Goal: Task Accomplishment & Management: Use online tool/utility

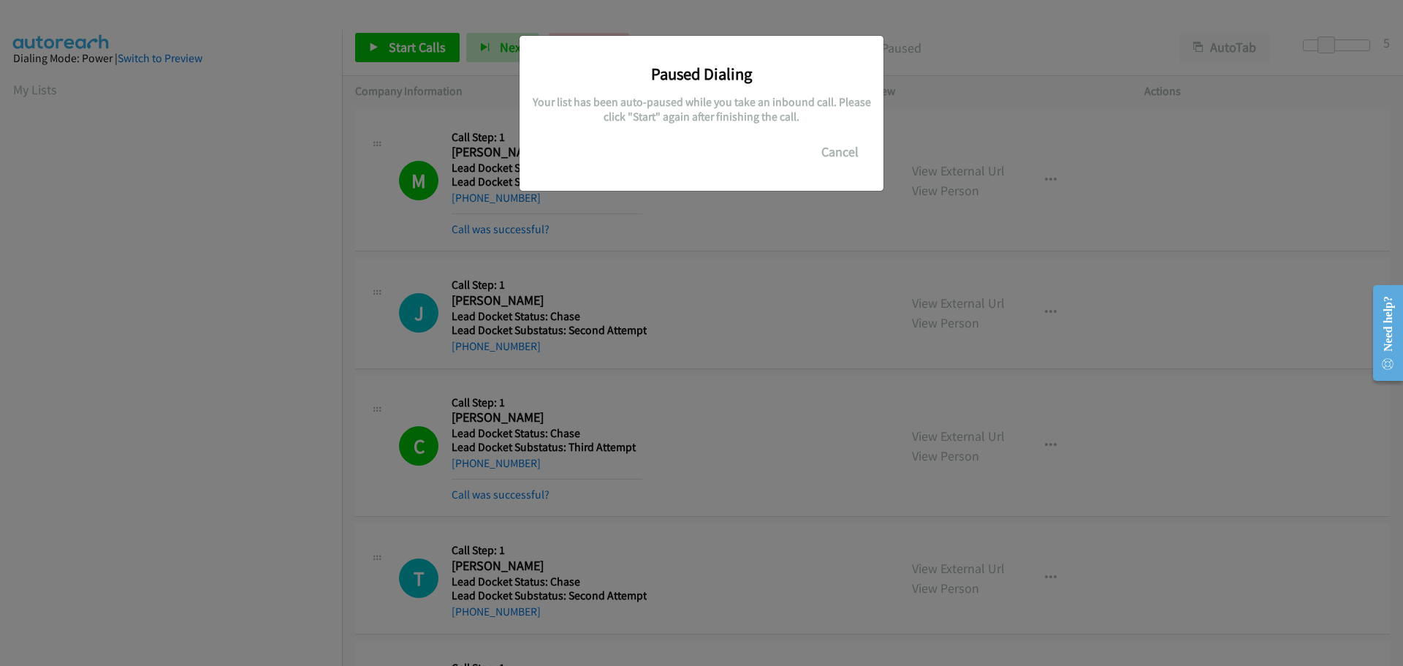
scroll to position [154, 0]
click at [829, 153] on button "Cancel" at bounding box center [840, 151] width 65 height 29
click at [839, 143] on button "Cancel" at bounding box center [840, 151] width 65 height 29
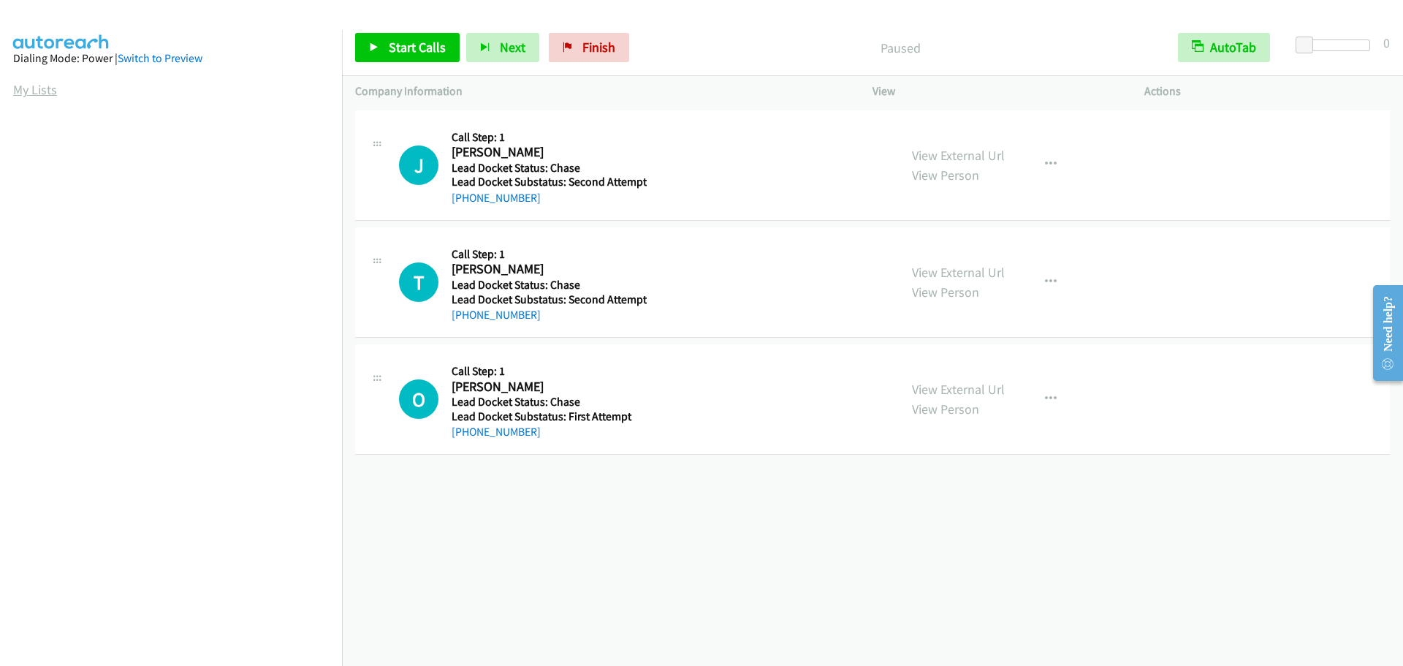
click at [42, 94] on link "My Lists" at bounding box center [35, 89] width 44 height 17
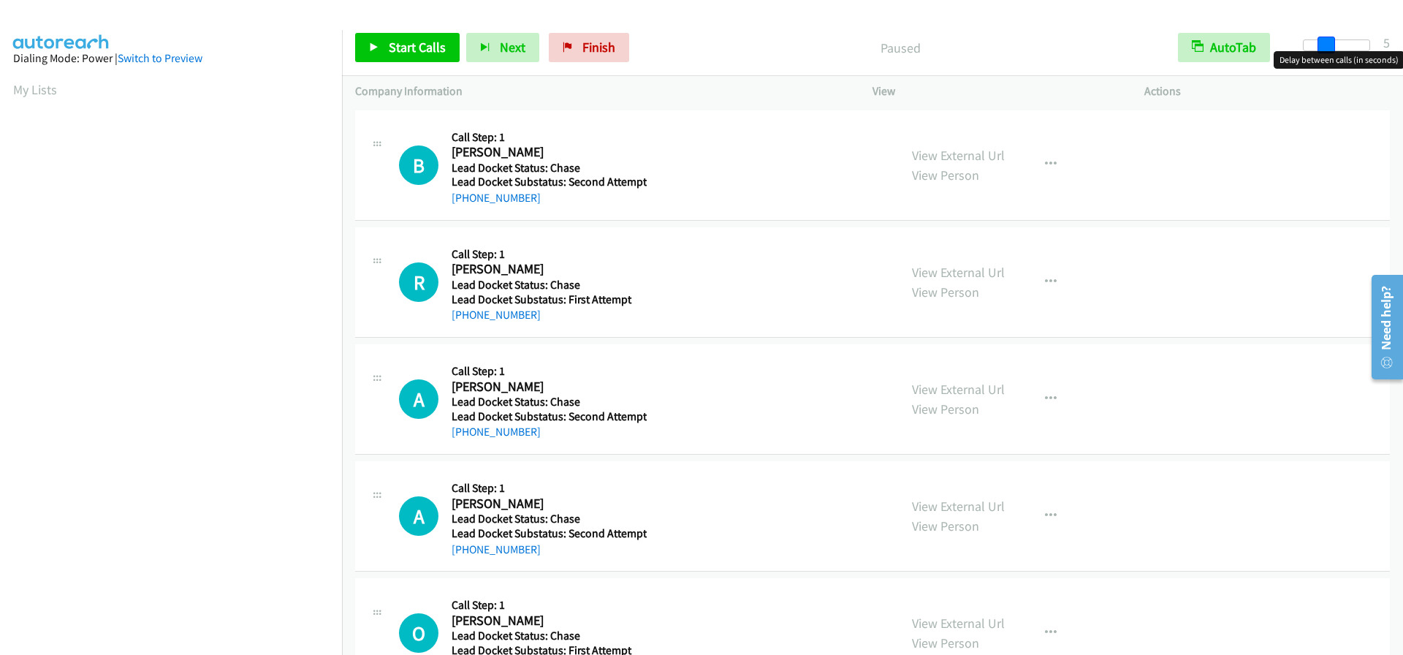
drag, startPoint x: 1302, startPoint y: 47, endPoint x: 1326, endPoint y: 47, distance: 23.4
click at [1326, 47] on span at bounding box center [1327, 46] width 18 height 18
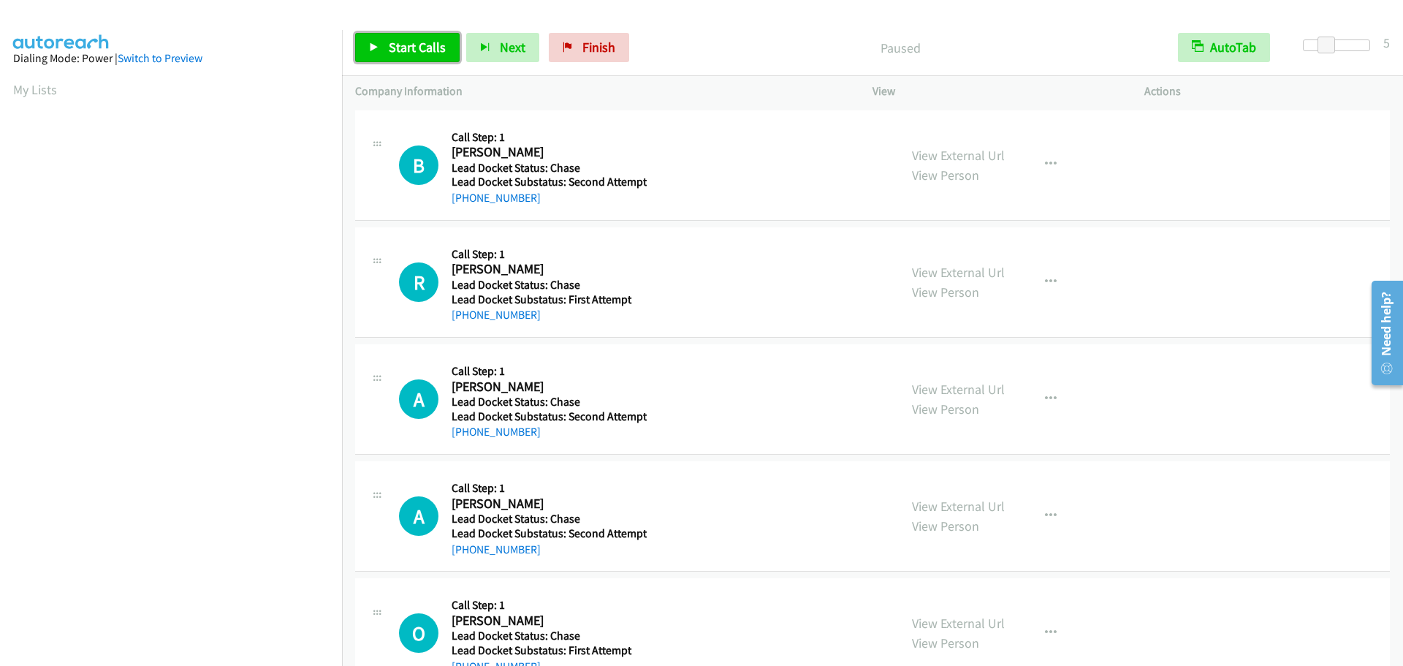
click at [416, 41] on span "Start Calls" at bounding box center [417, 47] width 57 height 17
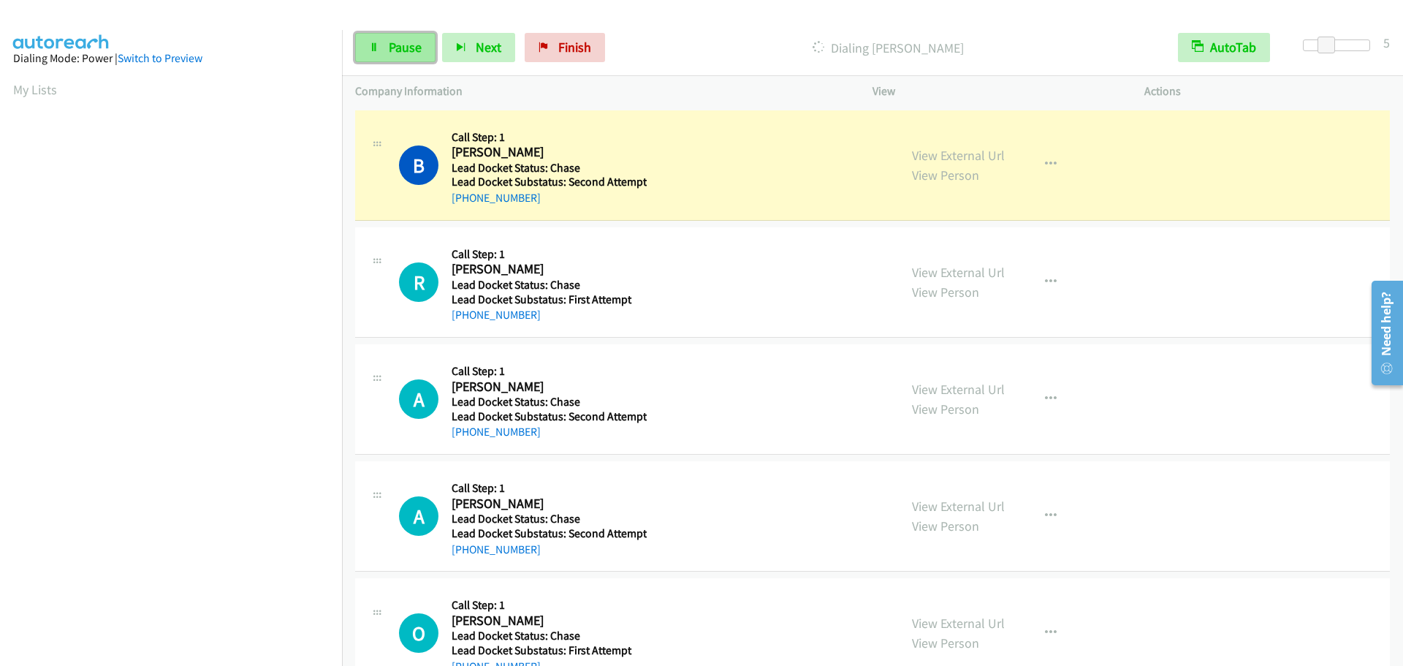
click at [401, 48] on span "Pause" at bounding box center [405, 47] width 33 height 17
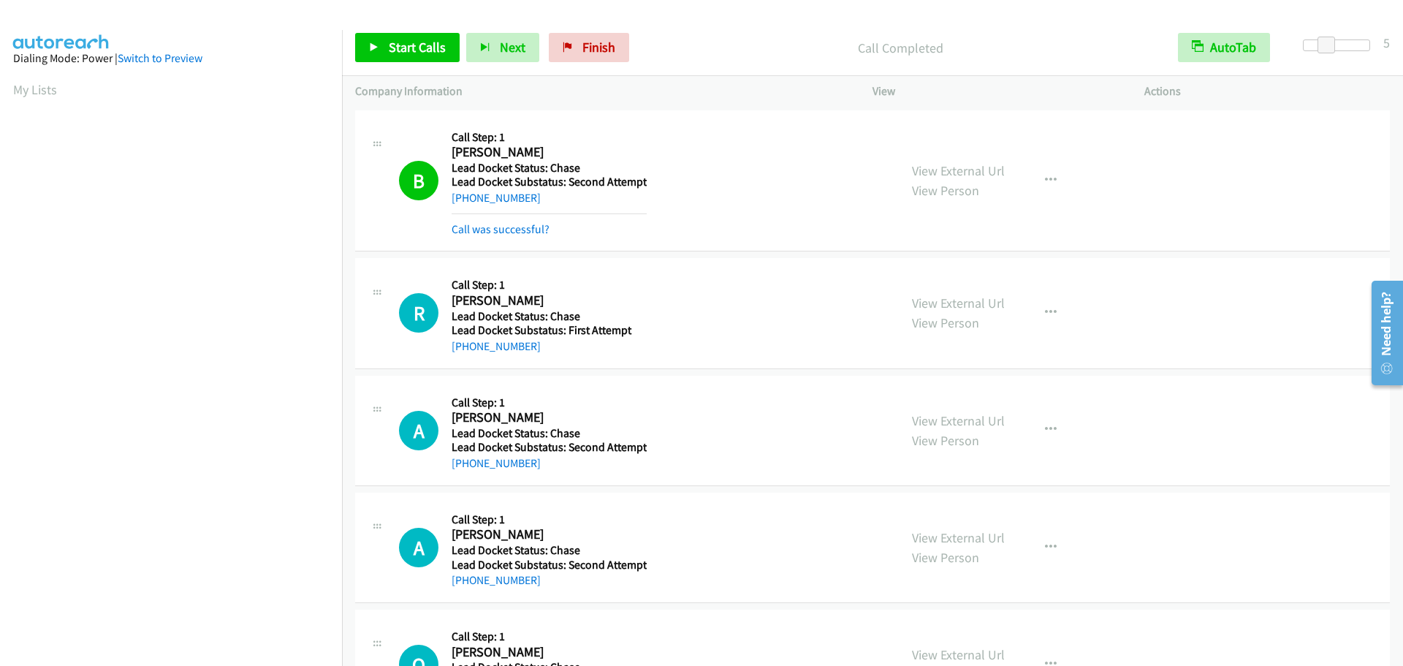
scroll to position [154, 0]
click at [407, 41] on span "Start Calls" at bounding box center [417, 47] width 57 height 17
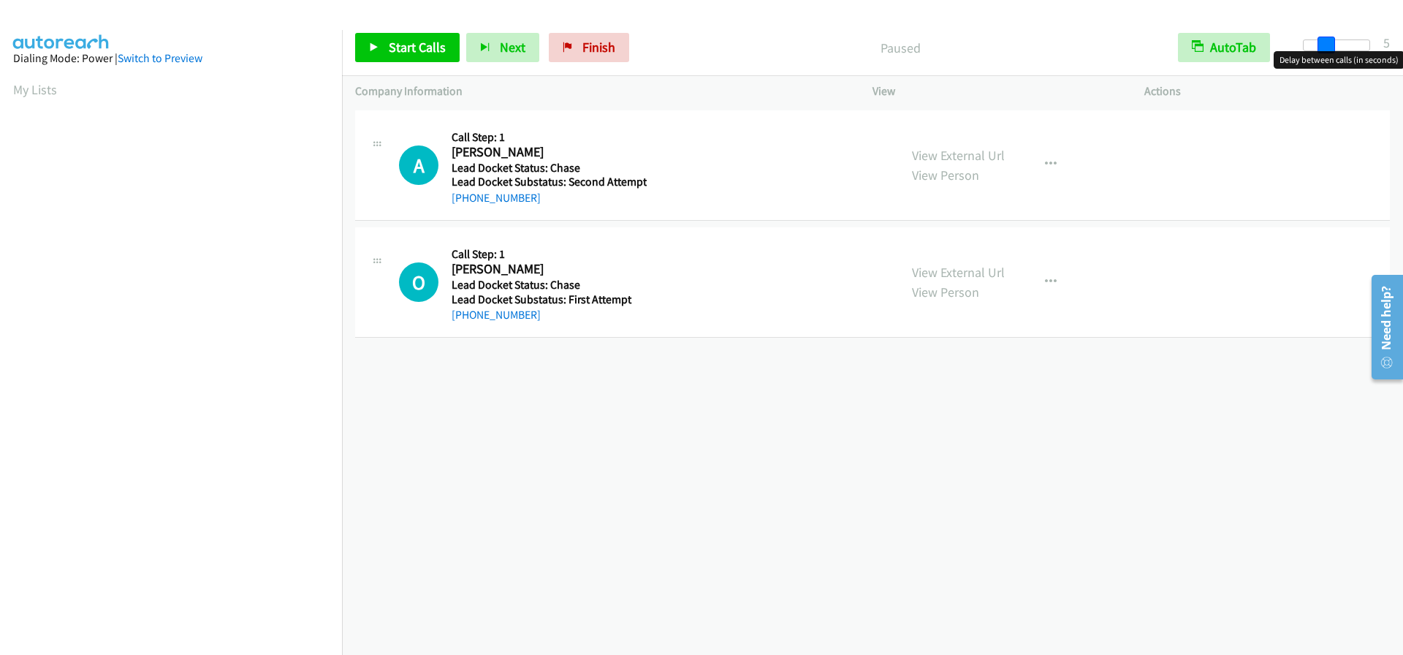
drag, startPoint x: 1299, startPoint y: 45, endPoint x: 1321, endPoint y: 53, distance: 23.8
click at [1321, 53] on body "Start Calls Pause Next Finish Paused AutoTab AutoTab 5 Company Information Info…" at bounding box center [701, 34] width 1403 height 69
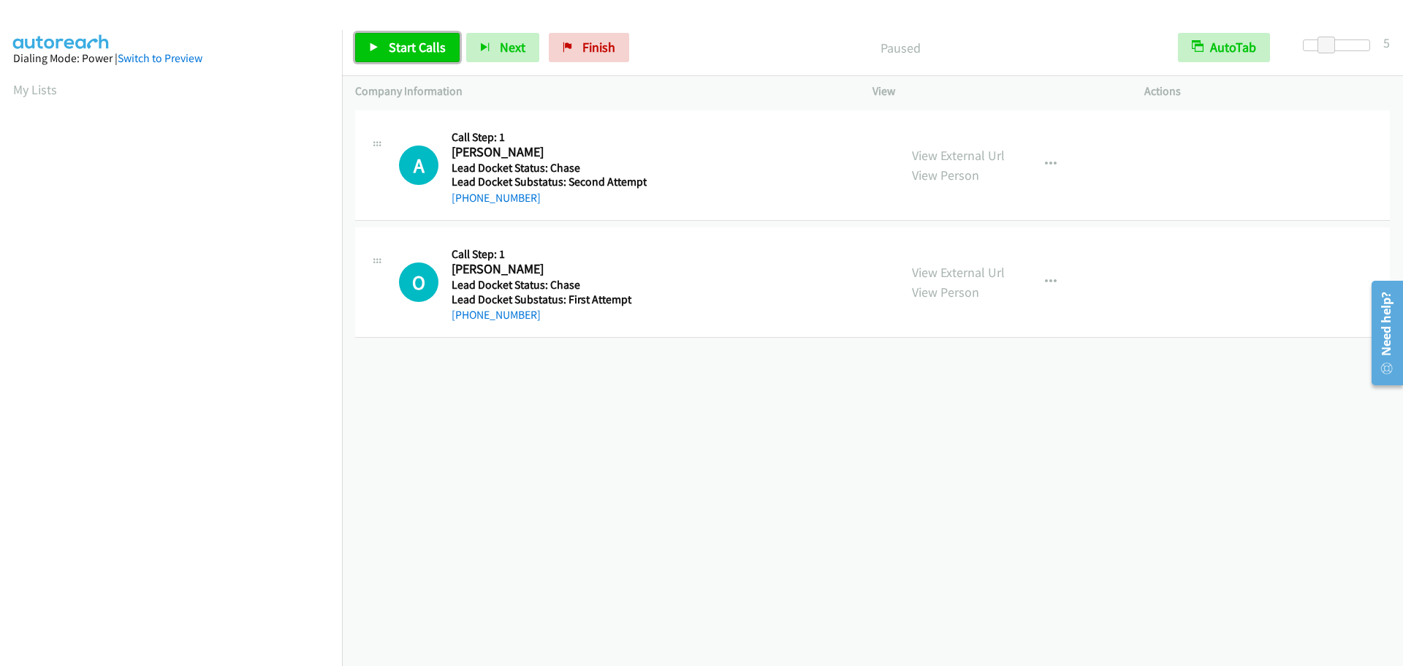
click at [389, 38] on link "Start Calls" at bounding box center [407, 47] width 105 height 29
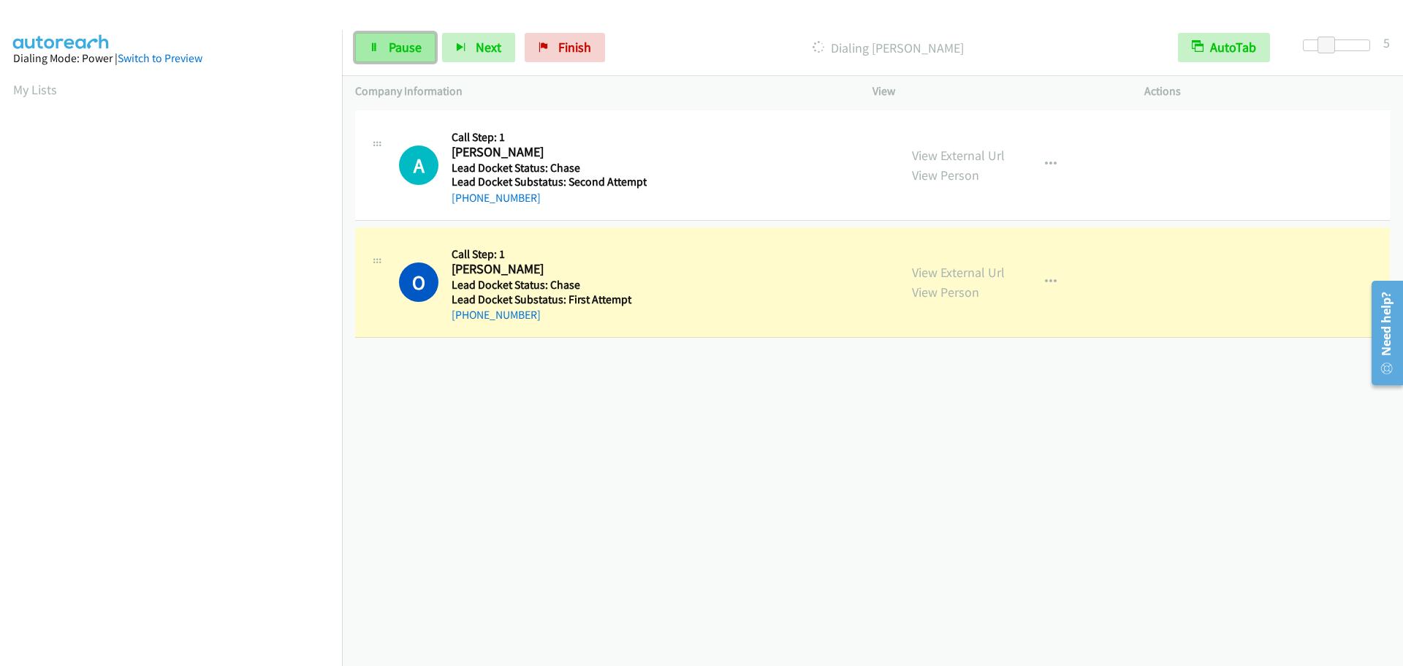
click at [384, 48] on link "Pause" at bounding box center [395, 47] width 80 height 29
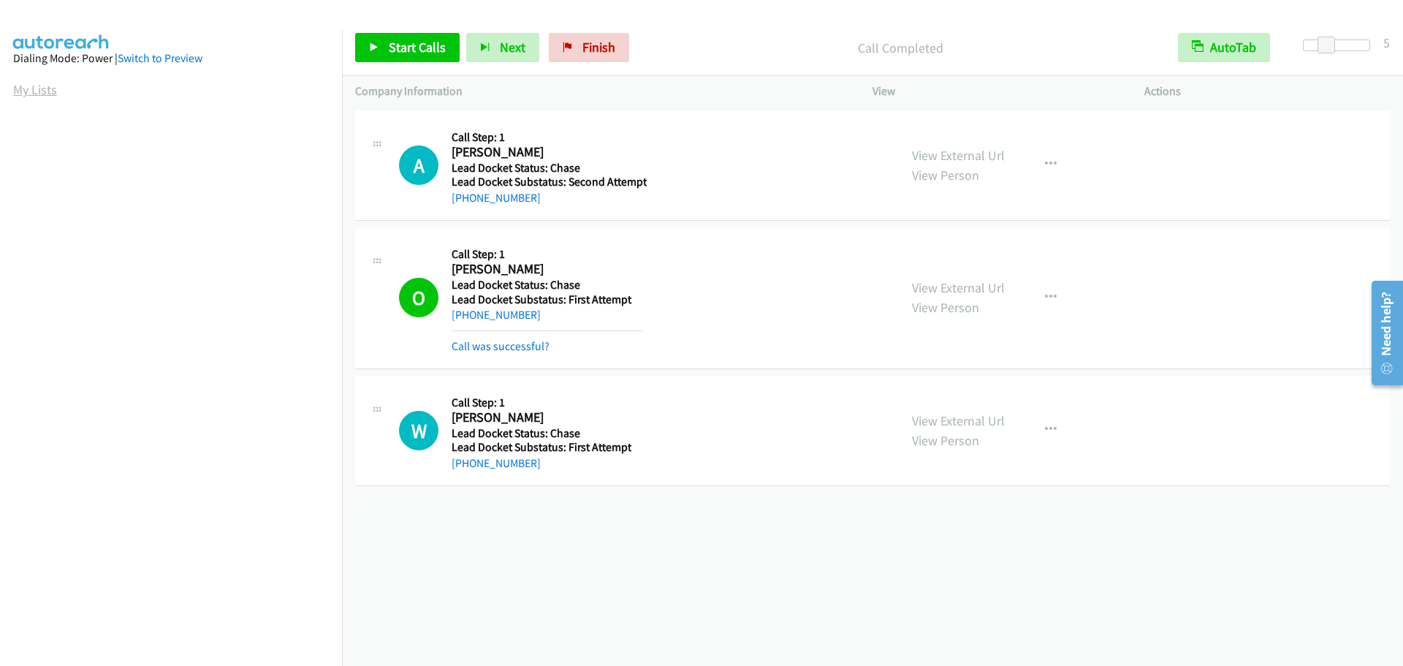
click at [29, 89] on link "My Lists" at bounding box center [35, 89] width 44 height 17
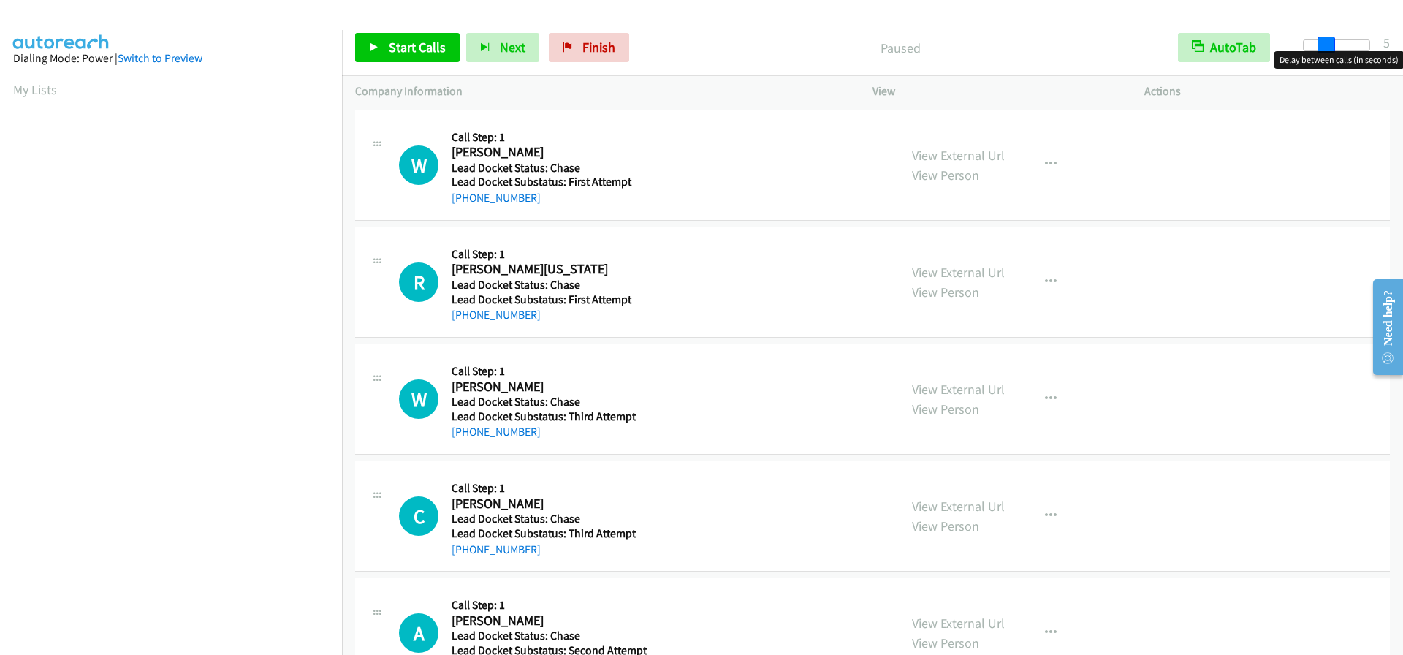
drag, startPoint x: 1298, startPoint y: 43, endPoint x: 1318, endPoint y: 51, distance: 22.0
click at [1318, 51] on body "Start Calls Pause Next Finish Paused AutoTab AutoTab 5 Company Information Info…" at bounding box center [701, 34] width 1403 height 69
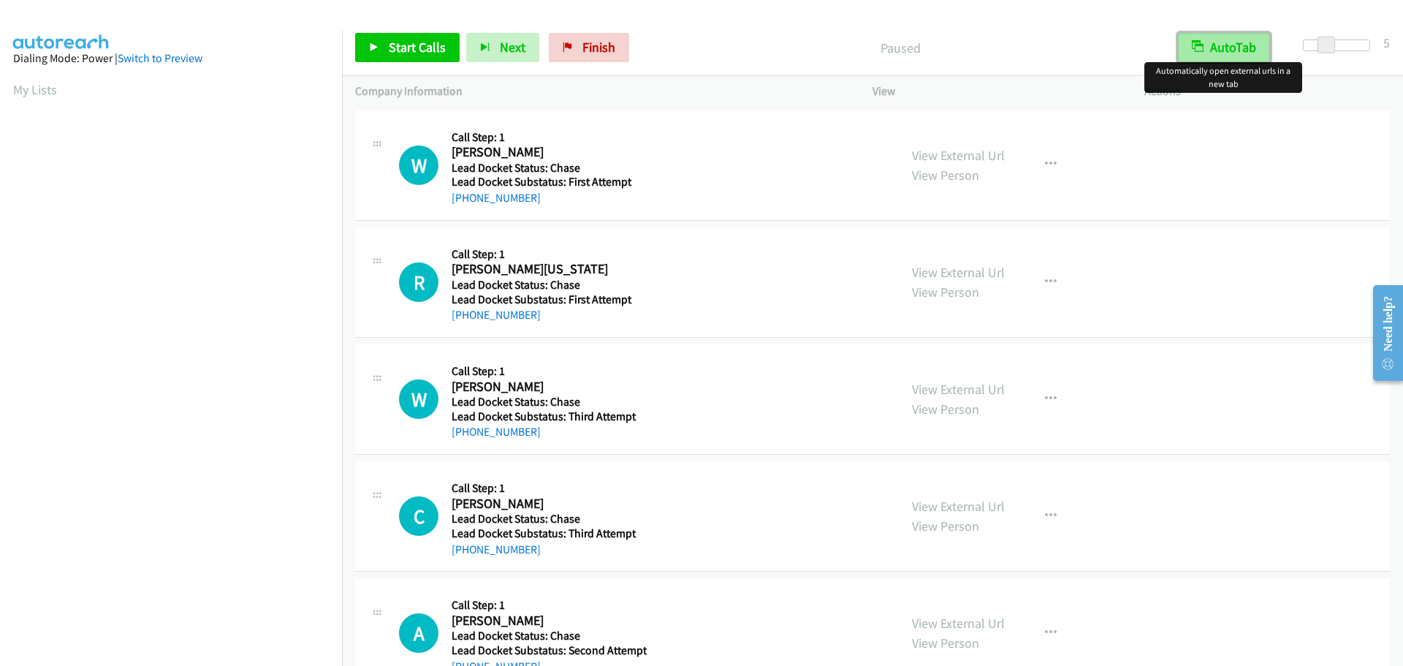
click at [1213, 38] on button "AutoTab" at bounding box center [1224, 47] width 92 height 29
click at [430, 44] on span "Start Calls" at bounding box center [417, 47] width 57 height 17
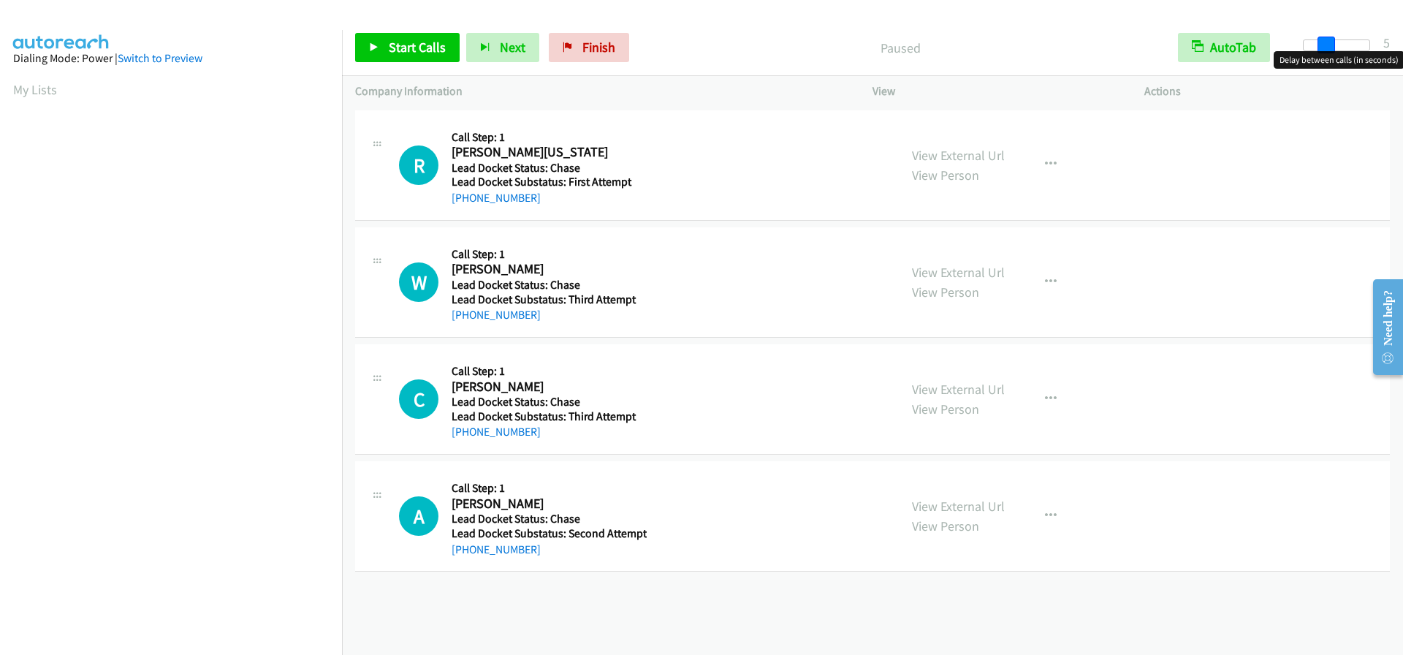
drag, startPoint x: 1303, startPoint y: 43, endPoint x: 1324, endPoint y: 45, distance: 21.3
click at [1324, 45] on span at bounding box center [1327, 46] width 18 height 18
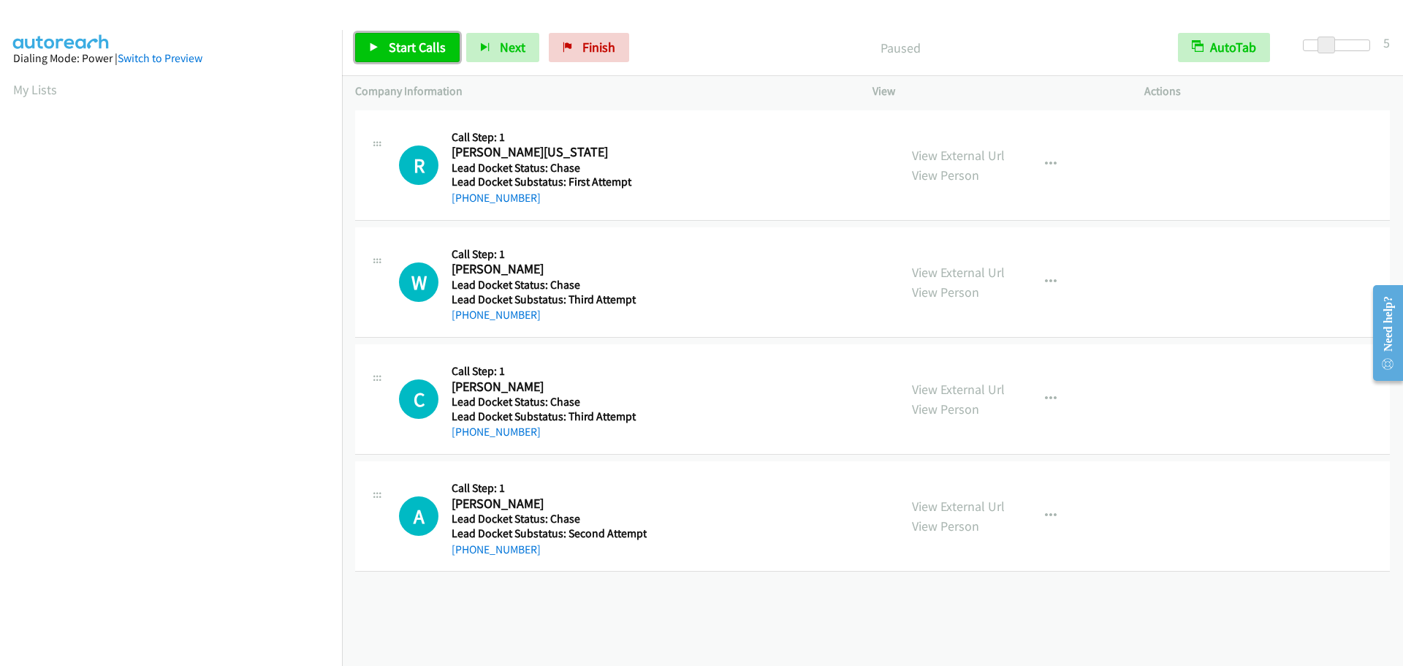
click at [397, 45] on span "Start Calls" at bounding box center [417, 47] width 57 height 17
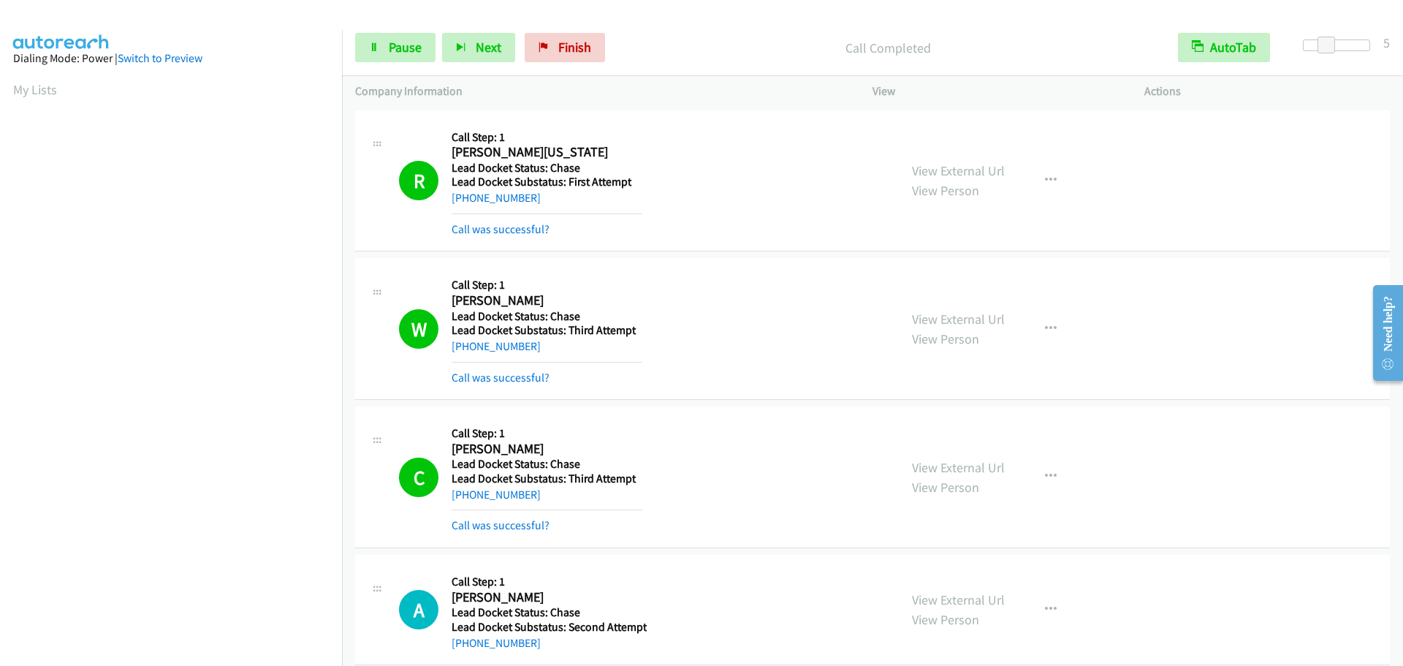
scroll to position [154, 0]
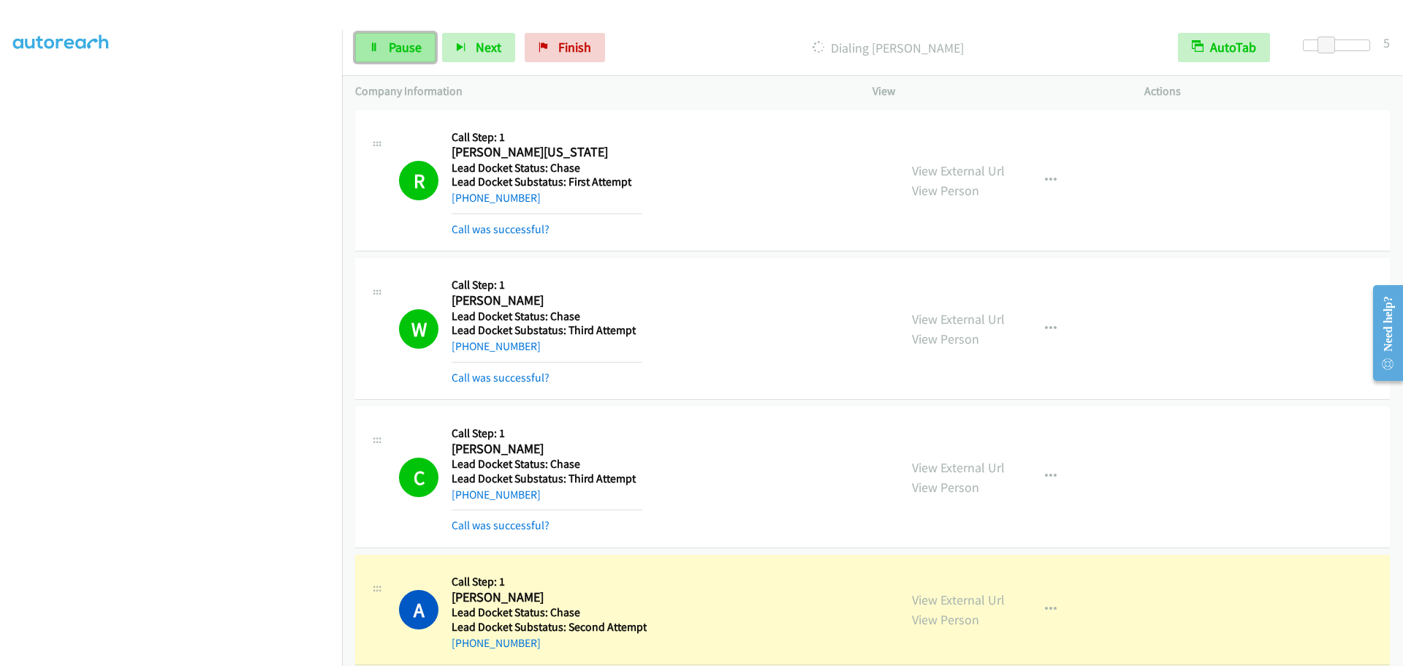
click at [412, 43] on span "Pause" at bounding box center [405, 47] width 33 height 17
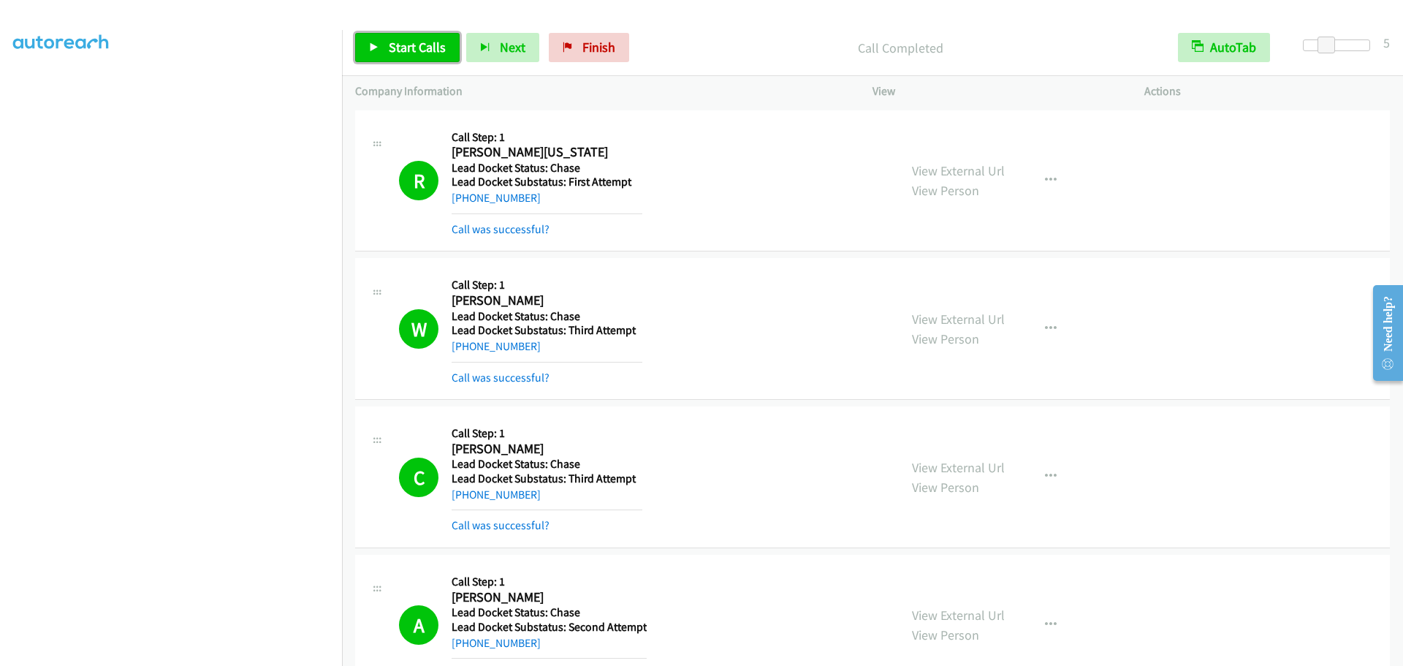
click at [408, 34] on link "Start Calls" at bounding box center [407, 47] width 105 height 29
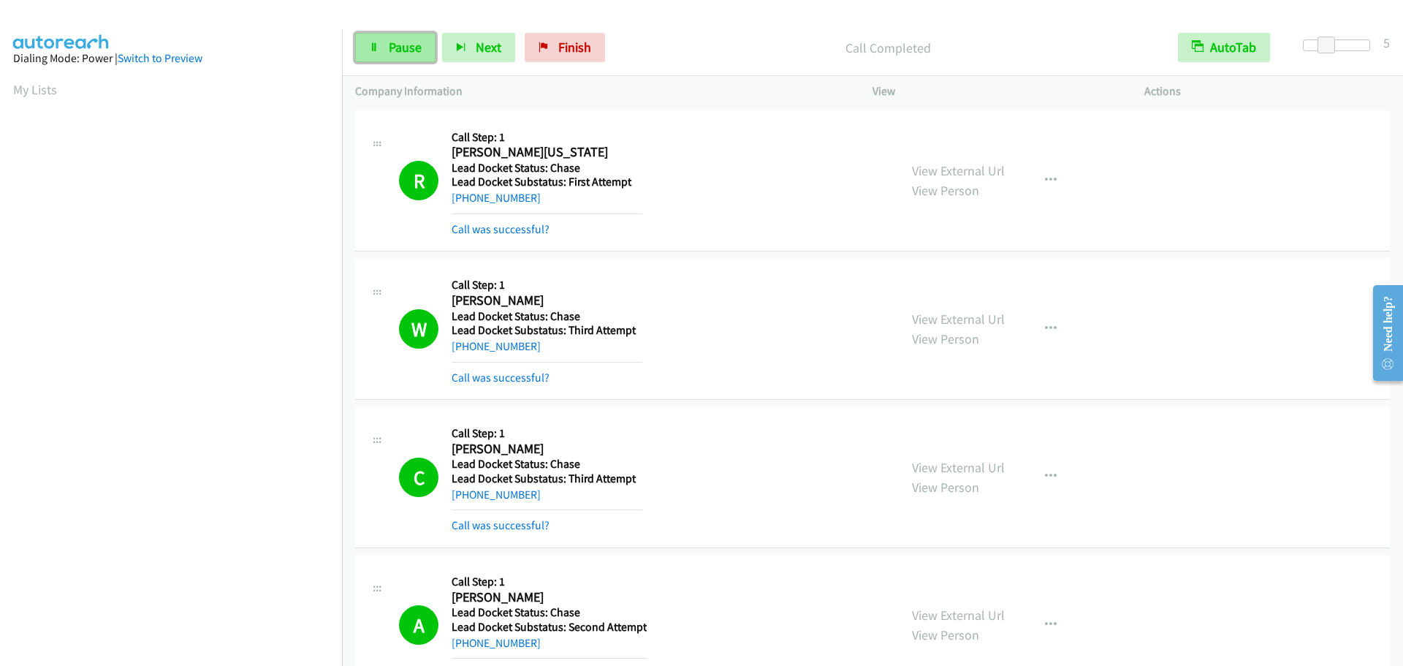
click at [385, 40] on link "Pause" at bounding box center [395, 47] width 80 height 29
click at [385, 40] on link "Start Calls" at bounding box center [407, 47] width 105 height 29
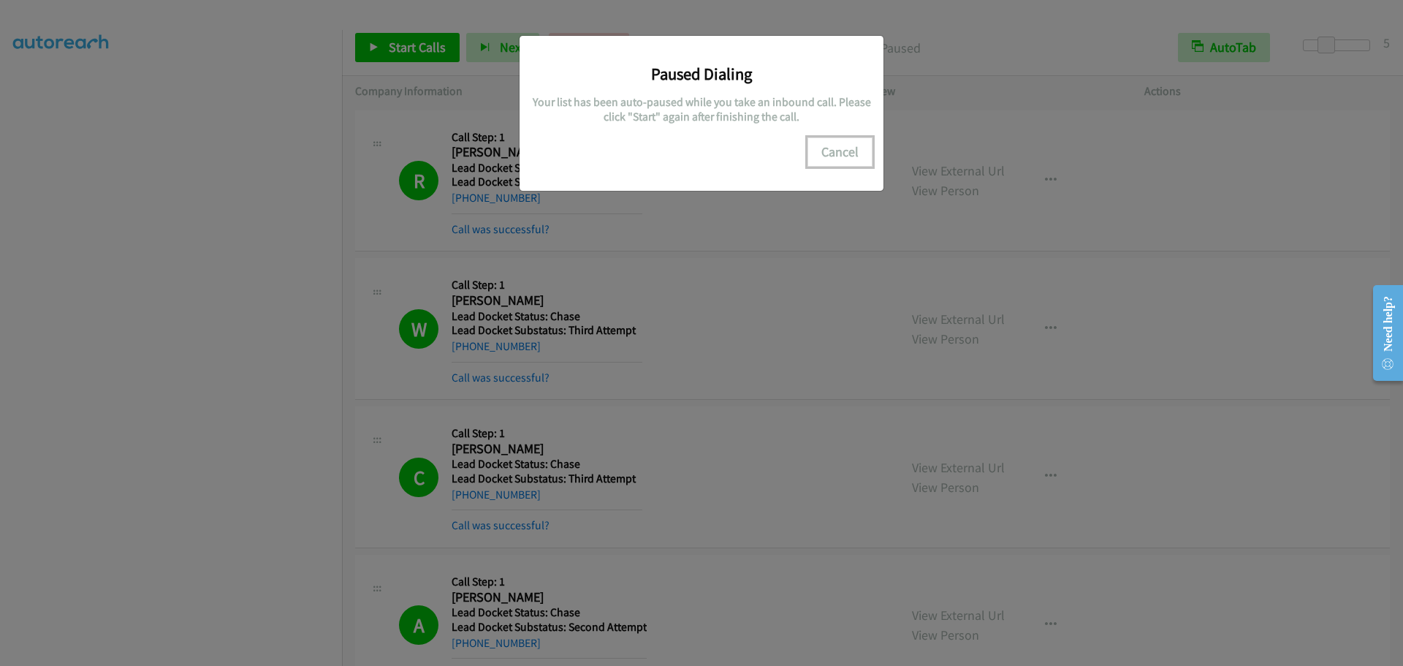
click at [839, 158] on button "Cancel" at bounding box center [840, 151] width 65 height 29
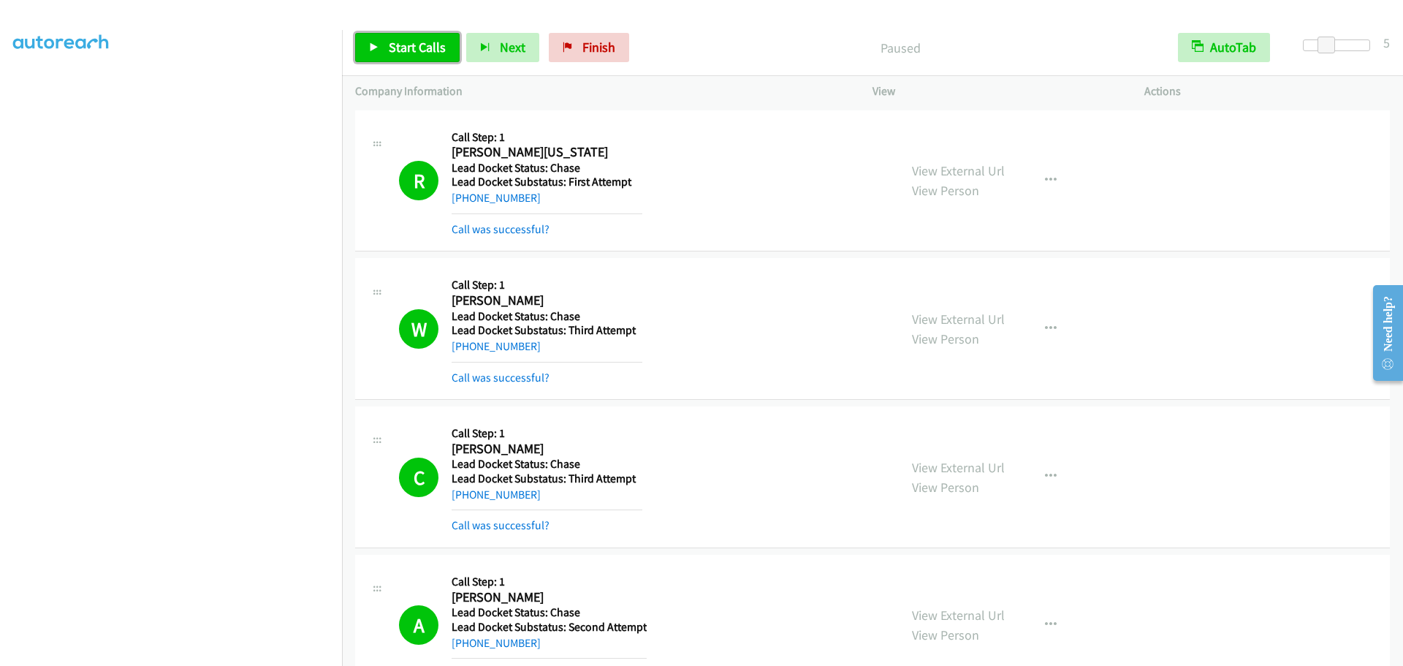
click at [395, 45] on span "Start Calls" at bounding box center [417, 47] width 57 height 17
